Goal: Navigation & Orientation: Find specific page/section

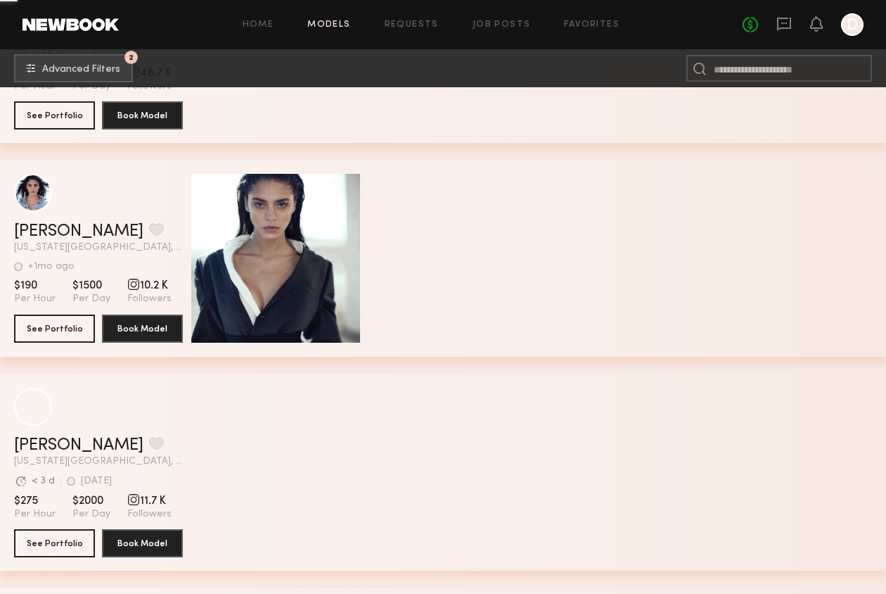
scroll to position [7019, 0]
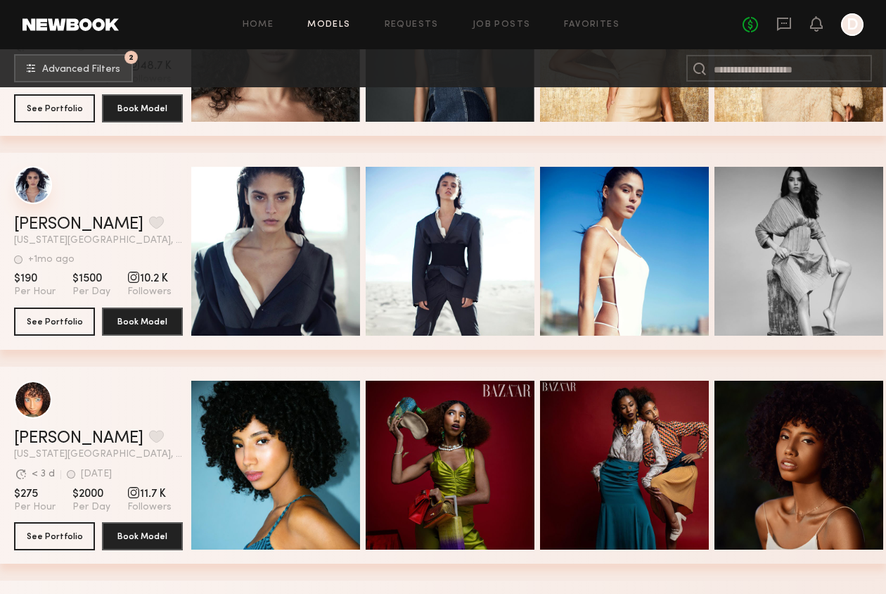
click at [34, 194] on div "grid" at bounding box center [33, 185] width 38 height 38
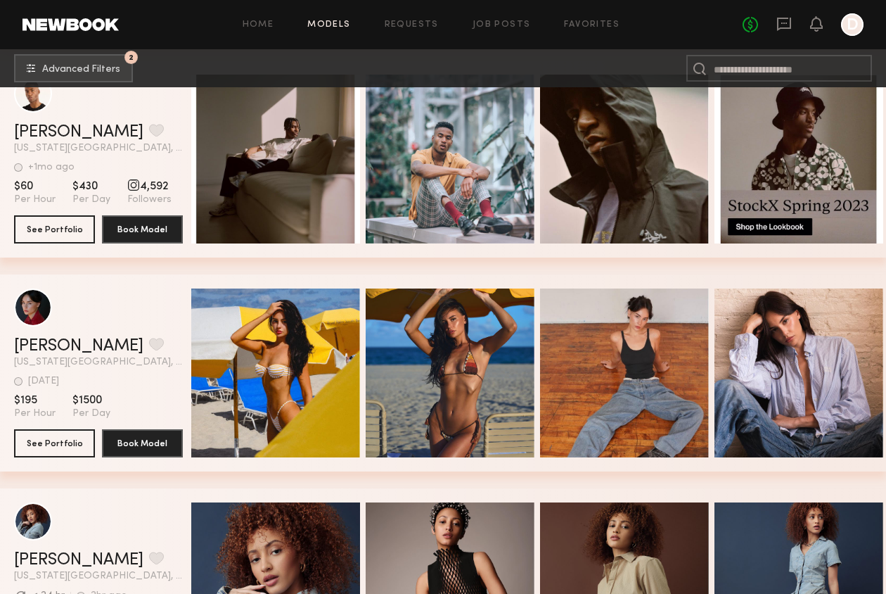
scroll to position [8418, 0]
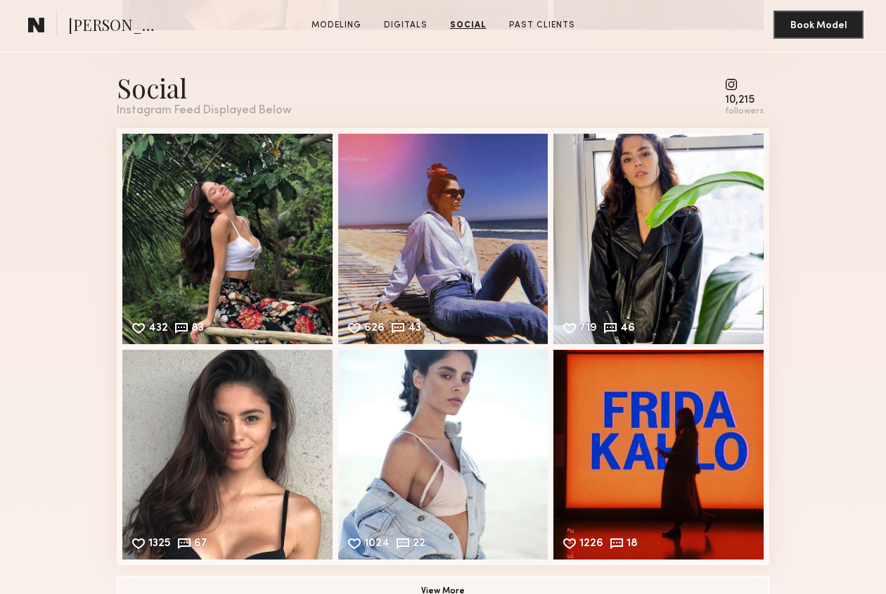
scroll to position [1710, 0]
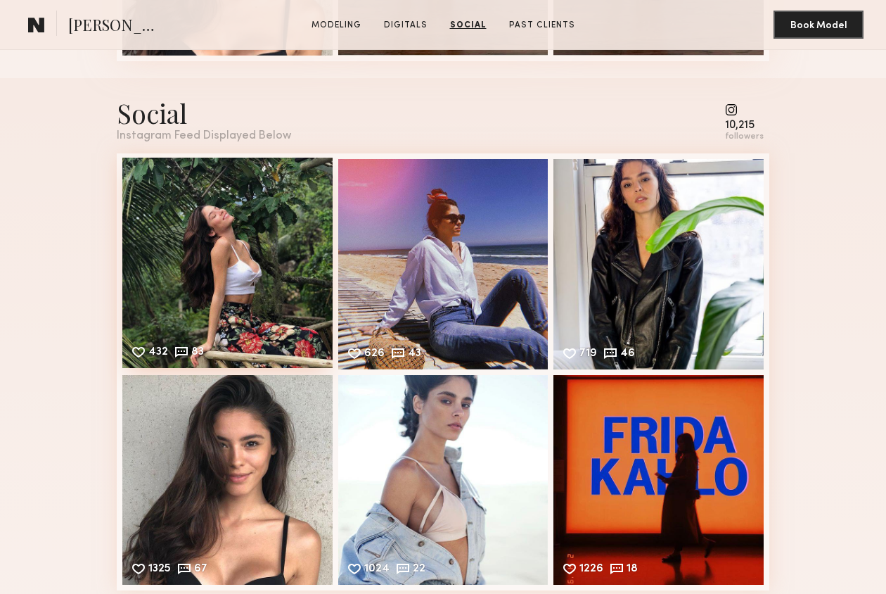
click at [195, 232] on div "432 83 Likes & comments displayed to show model’s engagement" at bounding box center [227, 263] width 210 height 210
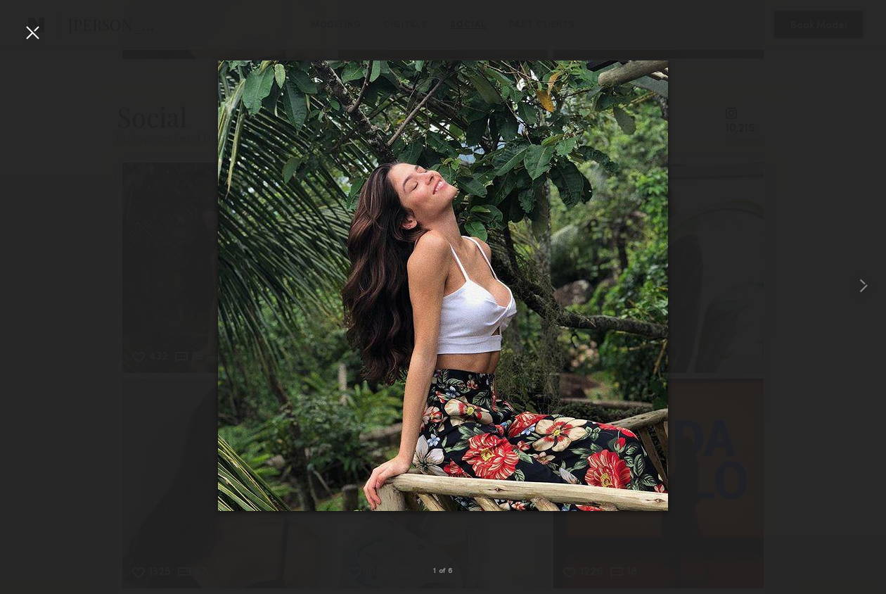
click at [40, 33] on div at bounding box center [32, 32] width 23 height 23
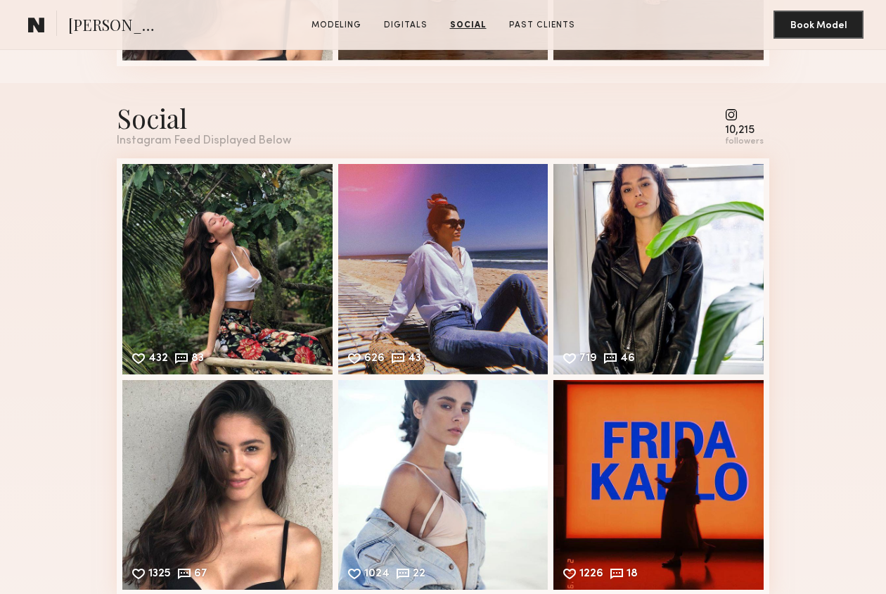
scroll to position [1704, 0]
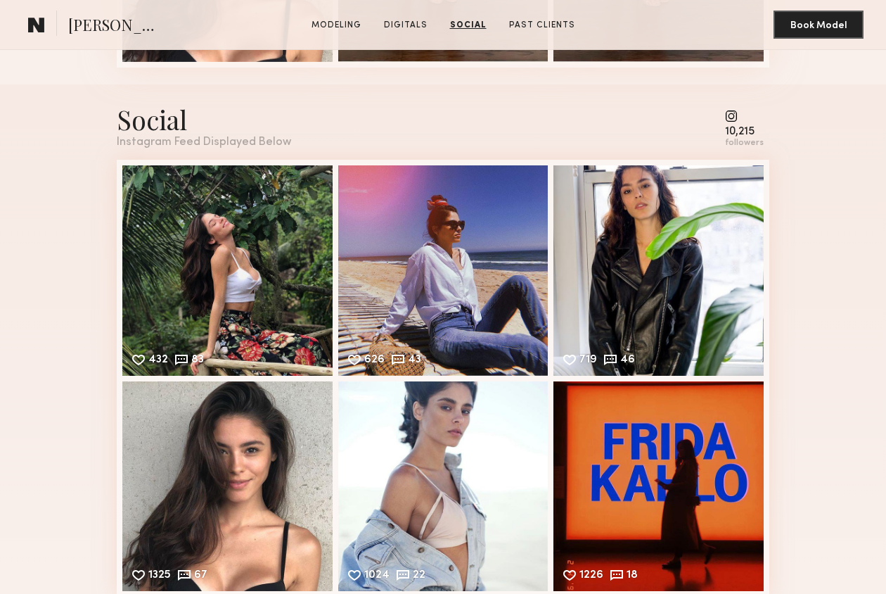
click at [734, 117] on common-icon at bounding box center [744, 116] width 39 height 13
click at [736, 130] on div "10,215" at bounding box center [744, 132] width 39 height 11
click at [739, 144] on div "followers" at bounding box center [744, 143] width 39 height 11
click at [590, 246] on div "719 46 Likes & comments displayed to show model’s engagement" at bounding box center [659, 269] width 210 height 210
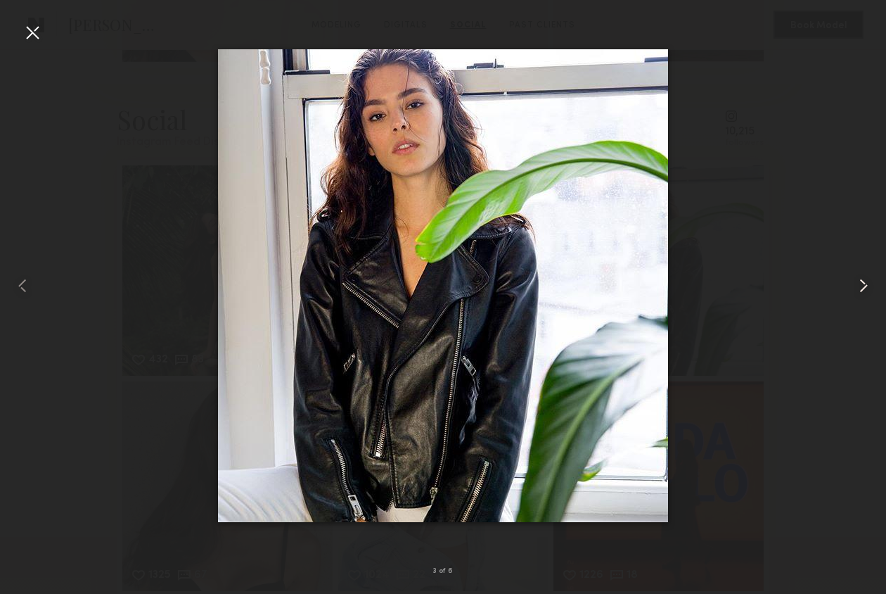
click at [862, 289] on common-icon at bounding box center [864, 285] width 23 height 23
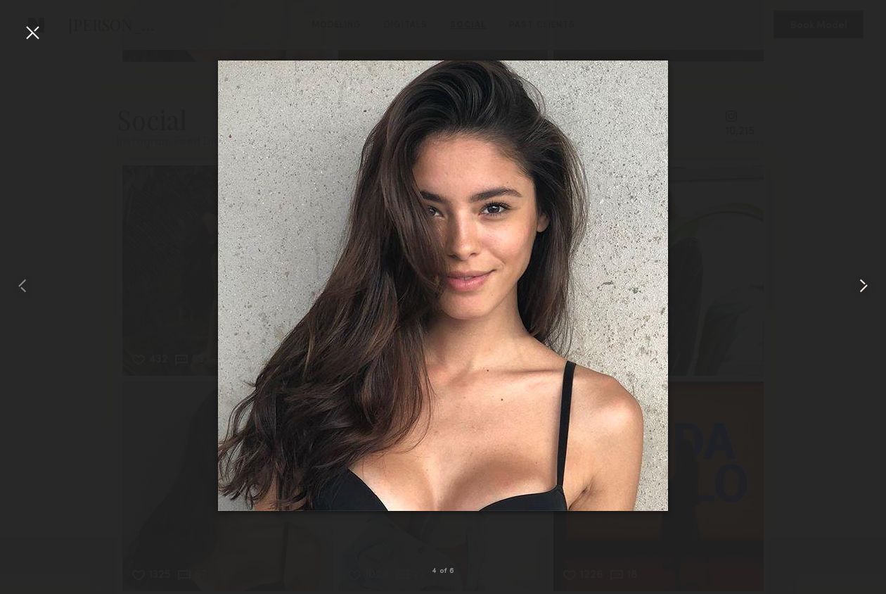
click at [862, 289] on common-icon at bounding box center [864, 285] width 23 height 23
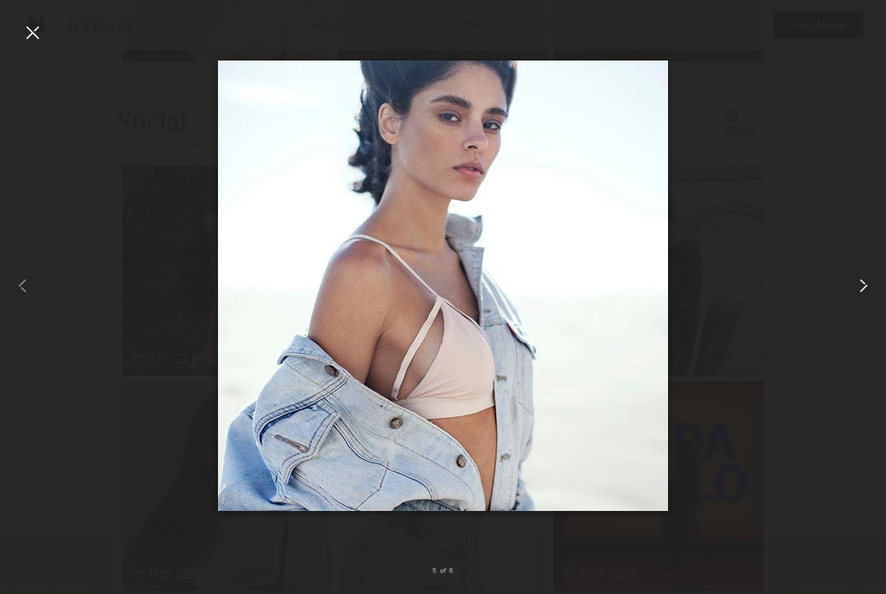
click at [862, 289] on common-icon at bounding box center [864, 285] width 23 height 23
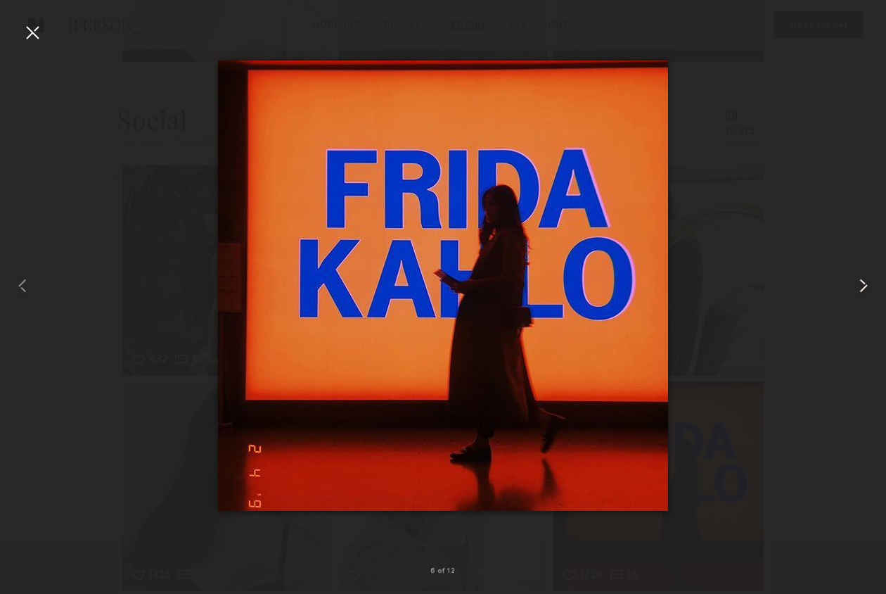
click at [862, 289] on common-icon at bounding box center [864, 285] width 23 height 23
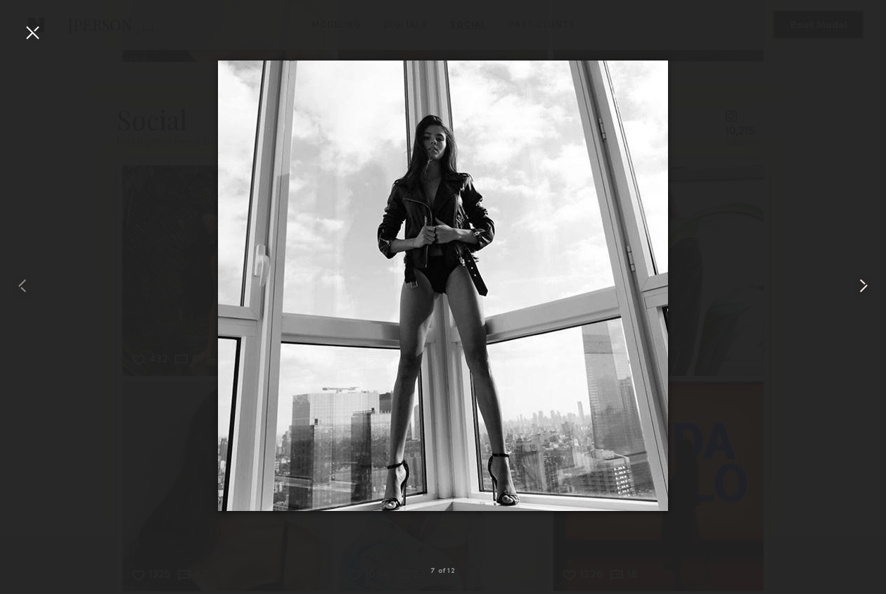
click at [862, 289] on common-icon at bounding box center [864, 285] width 23 height 23
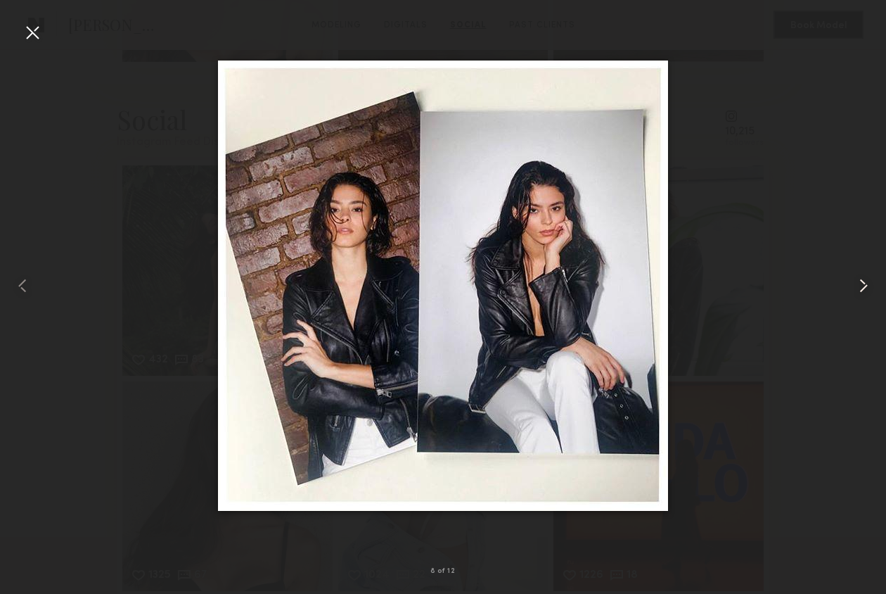
click at [862, 289] on common-icon at bounding box center [864, 285] width 23 height 23
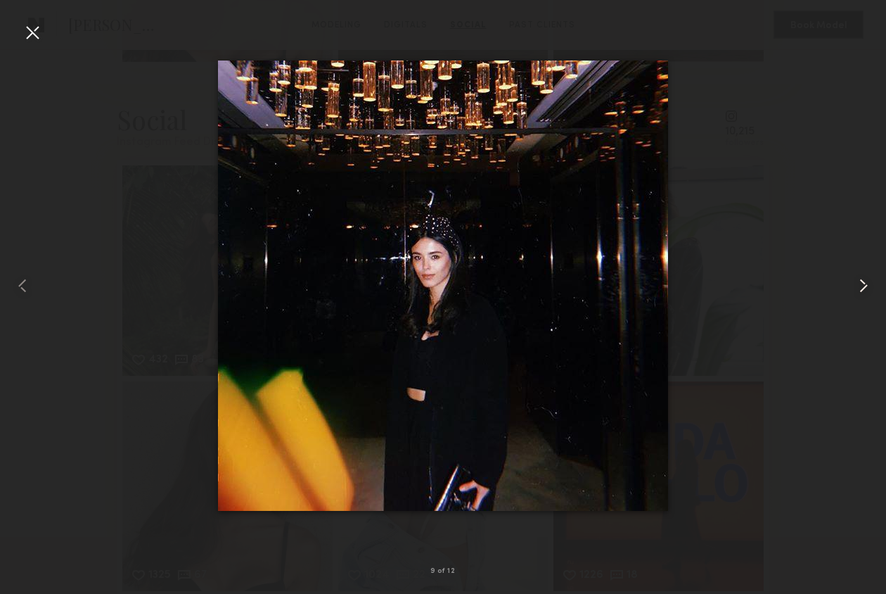
click at [862, 289] on common-icon at bounding box center [864, 285] width 23 height 23
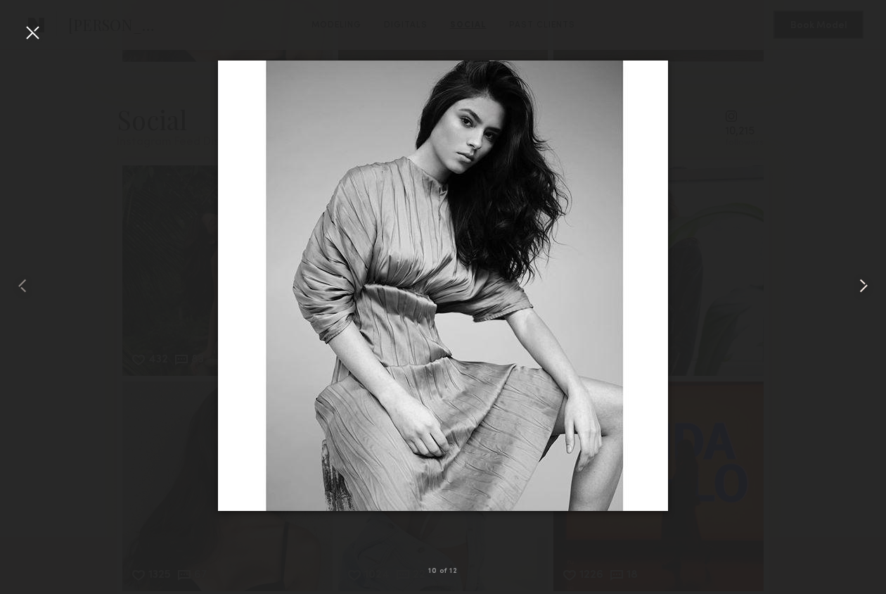
click at [862, 289] on common-icon at bounding box center [864, 285] width 23 height 23
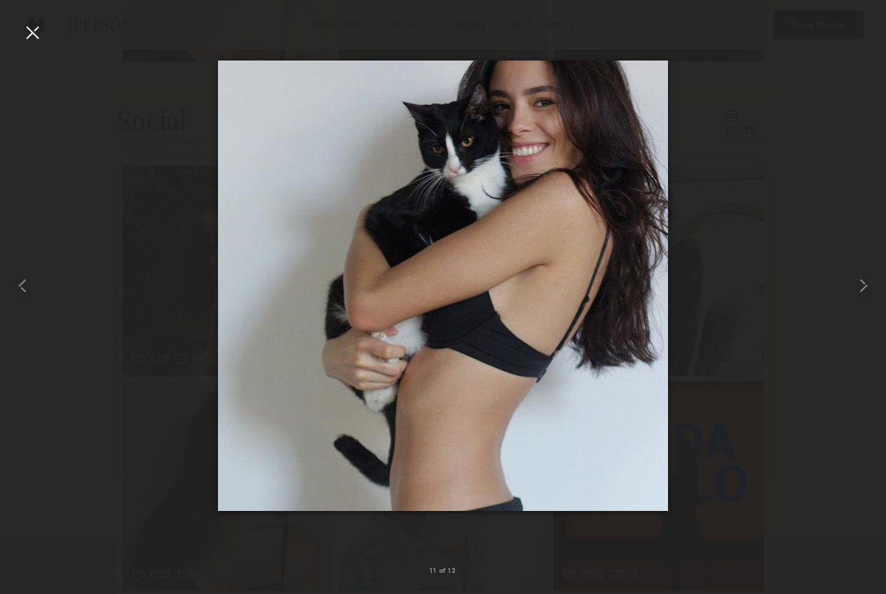
click at [32, 37] on div at bounding box center [32, 32] width 23 height 23
